Goal: Task Accomplishment & Management: Complete application form

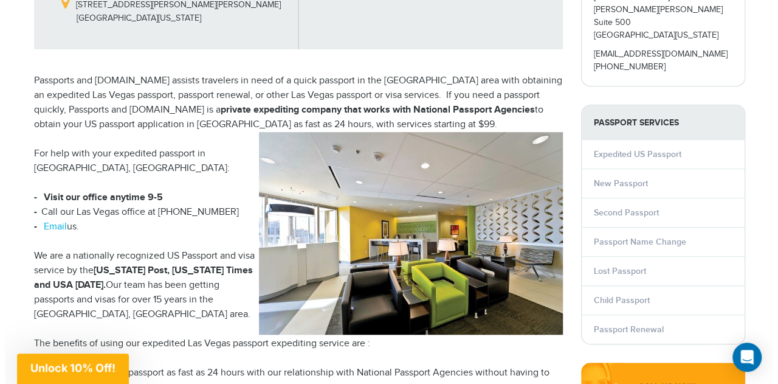
scroll to position [243, 0]
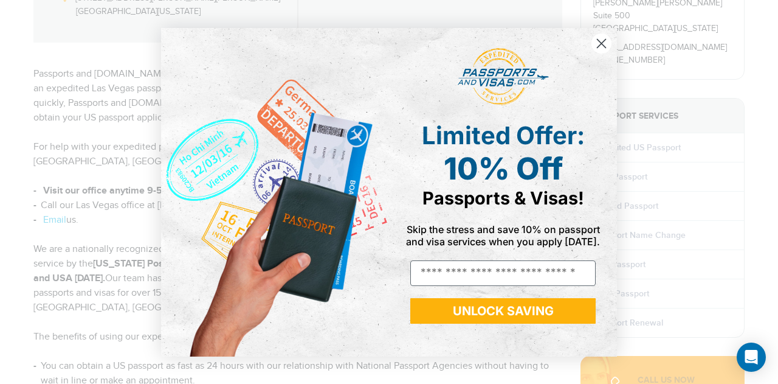
click at [598, 42] on circle "Close dialog" at bounding box center [602, 43] width 20 height 20
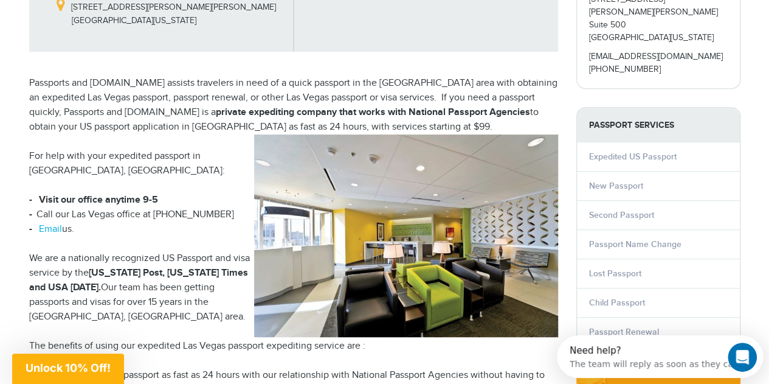
scroll to position [0, 0]
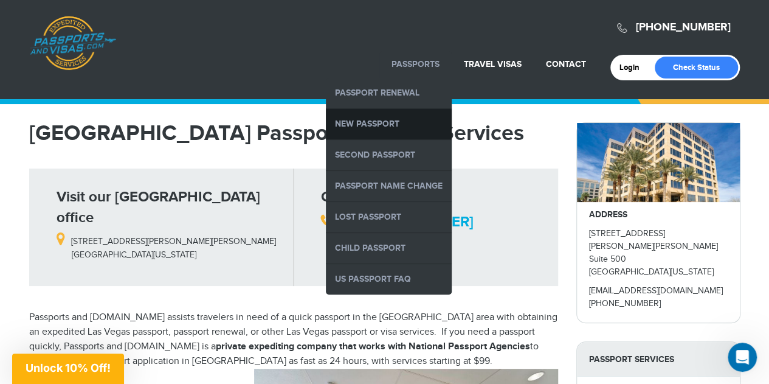
click at [394, 119] on link "New Passport" at bounding box center [389, 124] width 126 height 30
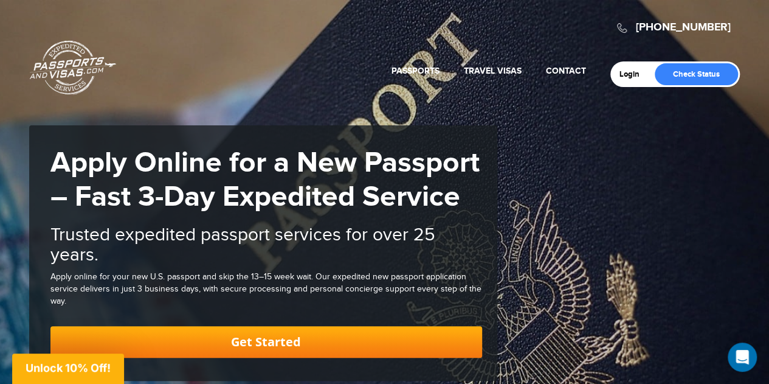
click at [246, 356] on link "Get Started" at bounding box center [266, 342] width 432 height 32
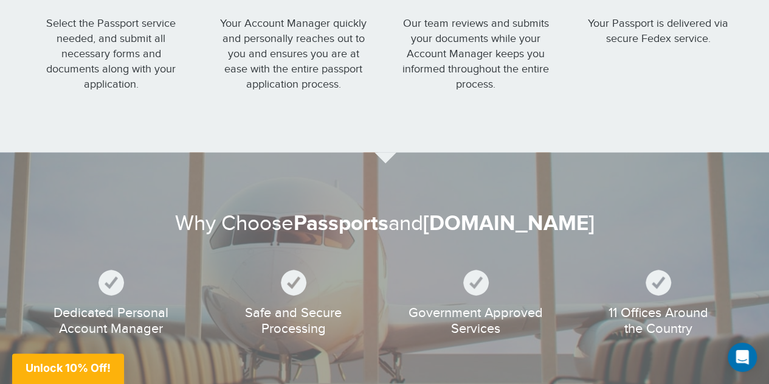
scroll to position [1219, 0]
